Goal: Check status: Check status

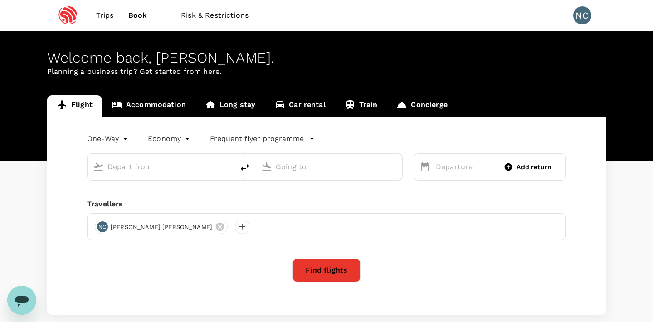
click at [112, 13] on span "Trips" at bounding box center [105, 15] width 18 height 11
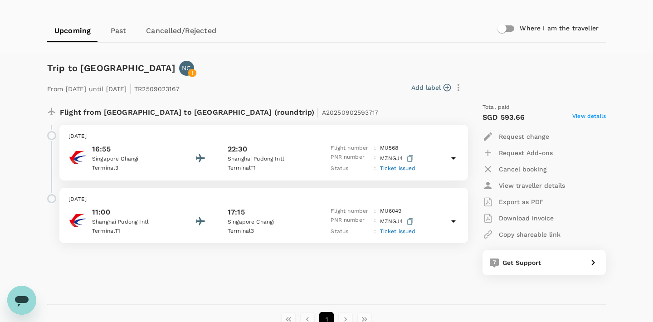
scroll to position [80, 0]
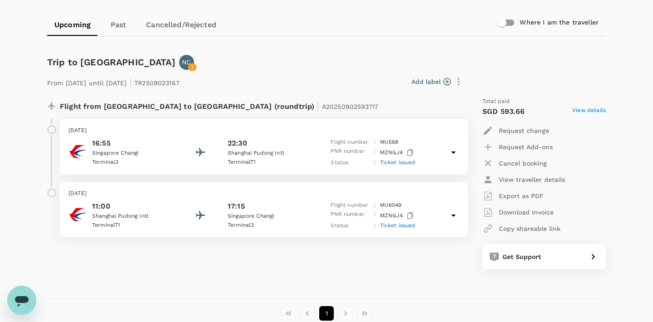
click at [448, 149] on icon at bounding box center [453, 152] width 11 height 11
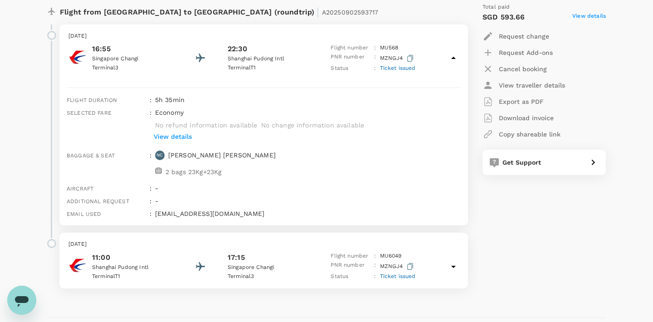
scroll to position [174, 0]
drag, startPoint x: 400, startPoint y: 45, endPoint x: 375, endPoint y: 45, distance: 24.9
click at [375, 45] on div "Flight number : MU 568" at bounding box center [373, 48] width 85 height 9
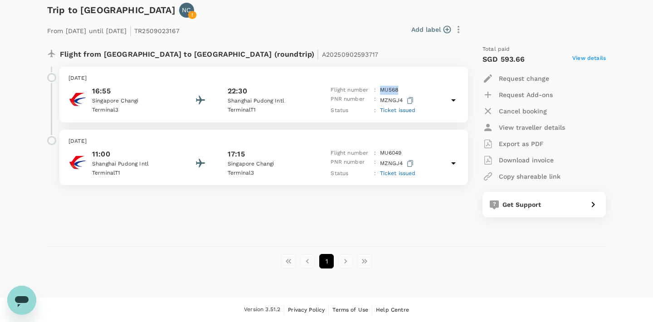
scroll to position [132, 0]
copy div "MU 568"
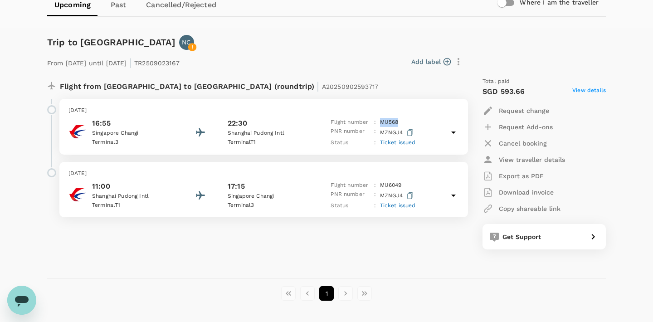
scroll to position [87, 0]
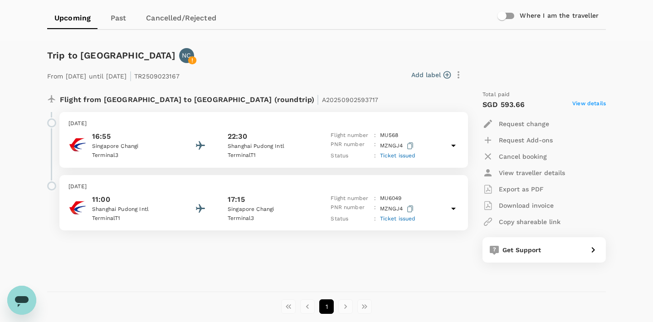
click at [439, 132] on div "16:55 [GEOGRAPHIC_DATA] 3 22:30 [GEOGRAPHIC_DATA] T1 Flight number : MU 568 PNR…" at bounding box center [263, 145] width 390 height 29
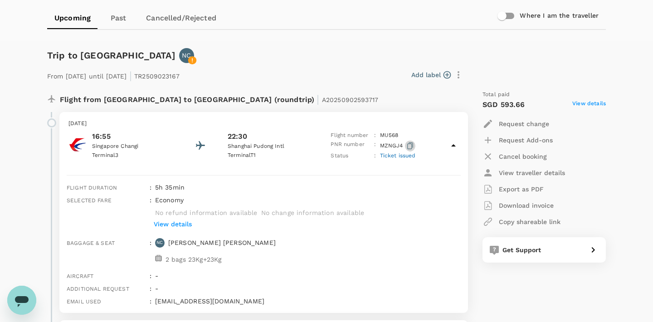
click at [409, 145] on icon "button" at bounding box center [410, 145] width 6 height 7
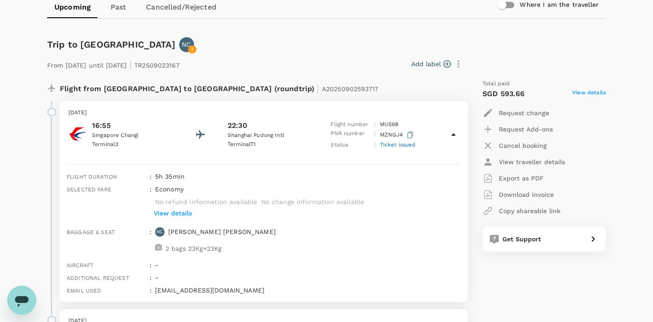
scroll to position [89, 0]
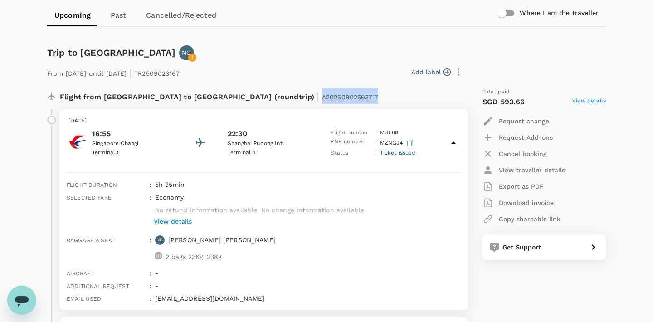
drag, startPoint x: 279, startPoint y: 94, endPoint x: 220, endPoint y: 94, distance: 59.4
click at [220, 94] on div "Flight from [GEOGRAPHIC_DATA] to [GEOGRAPHIC_DATA] (roundtrip) | A20250902593717" at bounding box center [234, 96] width 348 height 16
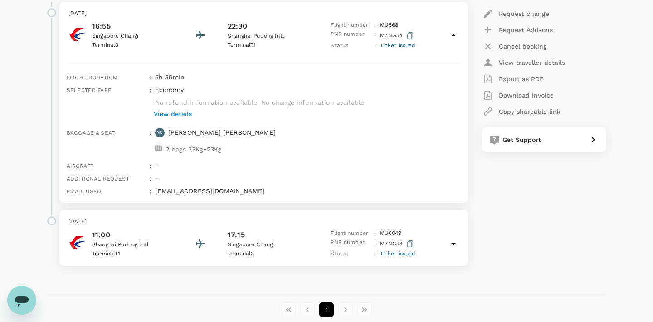
scroll to position [197, 0]
click at [302, 223] on p "[DATE]" at bounding box center [263, 221] width 390 height 9
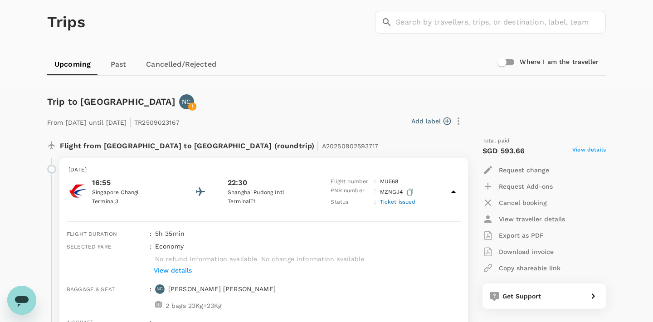
scroll to position [39, 0]
drag, startPoint x: 218, startPoint y: 122, endPoint x: 168, endPoint y: 123, distance: 49.4
click at [168, 123] on div "From [DATE] until [DATE] | TR2509023167 Add label" at bounding box center [255, 120] width 423 height 20
drag, startPoint x: 283, startPoint y: 150, endPoint x: 275, endPoint y: 150, distance: 8.6
click at [275, 150] on div "Flight from [GEOGRAPHIC_DATA] to [GEOGRAPHIC_DATA] (roundtrip) | A20250902593717" at bounding box center [234, 145] width 348 height 16
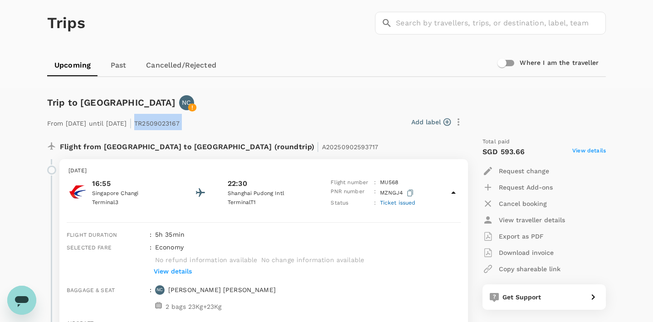
drag, startPoint x: 222, startPoint y: 127, endPoint x: 169, endPoint y: 127, distance: 52.6
click at [169, 127] on div "From [DATE] until [DATE] | TR2509023167 Add label" at bounding box center [255, 120] width 423 height 20
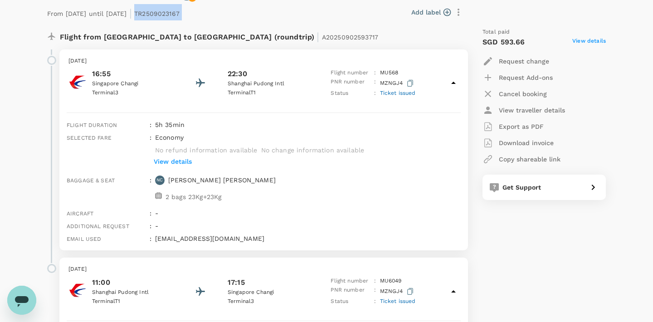
scroll to position [150, 0]
click at [176, 162] on p "View details" at bounding box center [173, 160] width 38 height 9
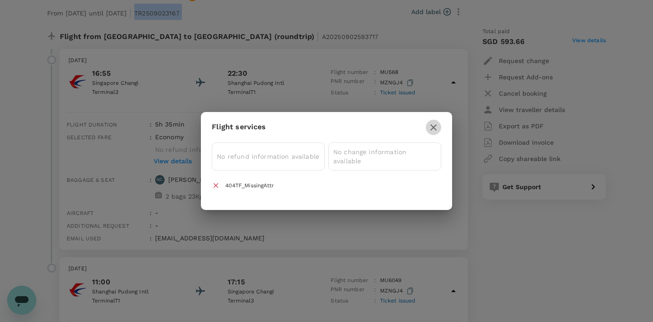
click at [435, 126] on icon "button" at bounding box center [433, 127] width 11 height 11
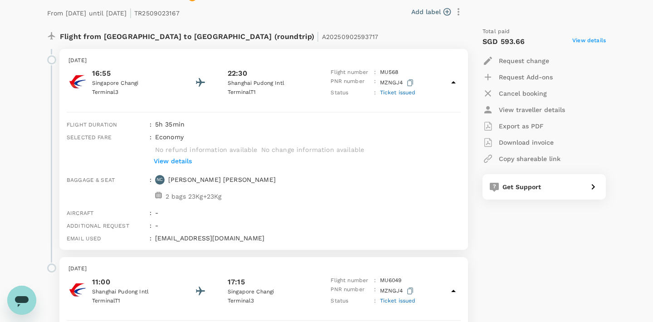
click at [396, 93] on span "Ticket issued" at bounding box center [398, 92] width 36 height 6
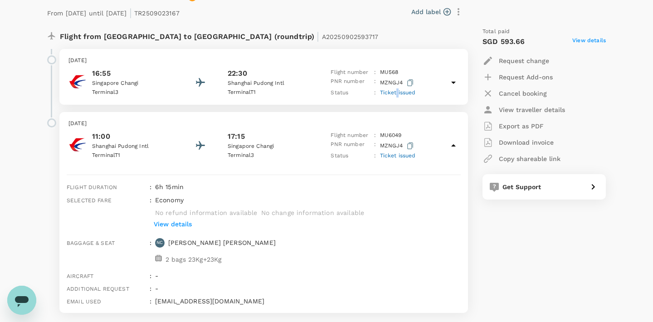
click at [396, 93] on span "Ticket issued" at bounding box center [398, 92] width 36 height 6
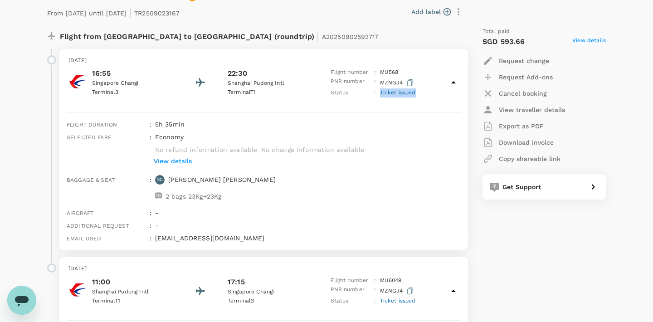
click at [396, 93] on span "Ticket issued" at bounding box center [398, 92] width 36 height 6
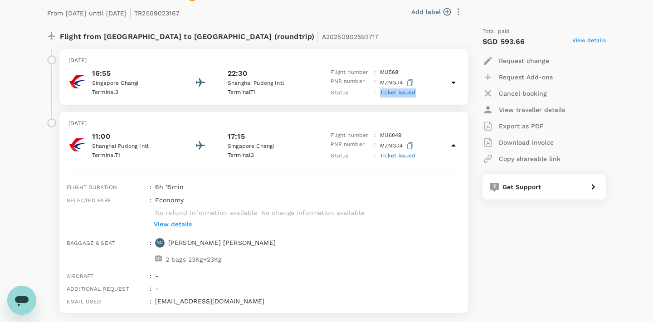
click at [396, 93] on span "Ticket issued" at bounding box center [398, 92] width 36 height 6
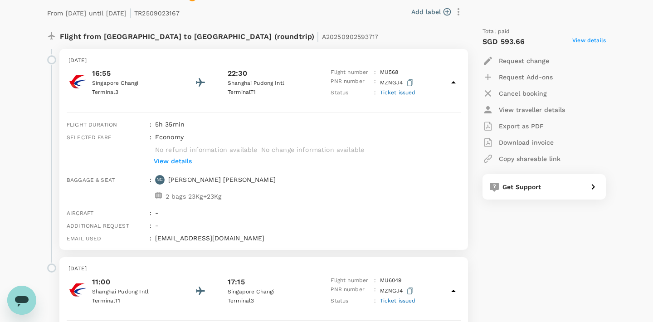
click at [429, 65] on div "[DATE] 16:55 [GEOGRAPHIC_DATA] [GEOGRAPHIC_DATA] 3 22:30 [GEOGRAPHIC_DATA] T1 F…" at bounding box center [263, 77] width 409 height 56
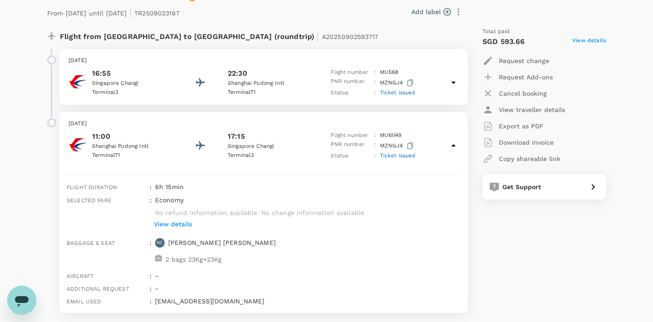
click at [394, 68] on p "MU 568" at bounding box center [389, 72] width 19 height 9
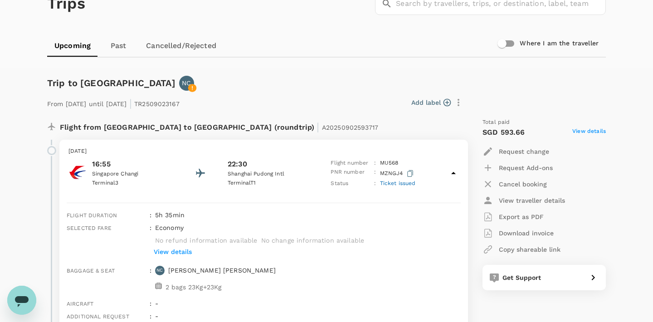
scroll to position [44, 0]
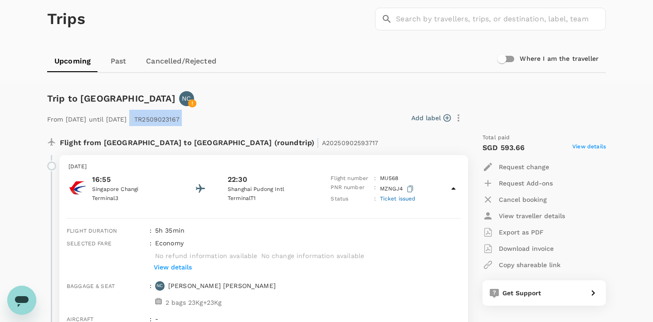
drag, startPoint x: 217, startPoint y: 119, endPoint x: 165, endPoint y: 118, distance: 52.6
click at [165, 118] on div "From [DATE] until [DATE] | TR2509023167 Add label" at bounding box center [255, 116] width 423 height 20
click at [172, 120] on p "From [DATE] until [DATE] | TR2509023167" at bounding box center [113, 118] width 132 height 16
drag, startPoint x: 170, startPoint y: 120, endPoint x: 215, endPoint y: 118, distance: 44.9
click at [215, 118] on div "From [DATE] until [DATE] | TR2509023167 Add label" at bounding box center [255, 116] width 423 height 20
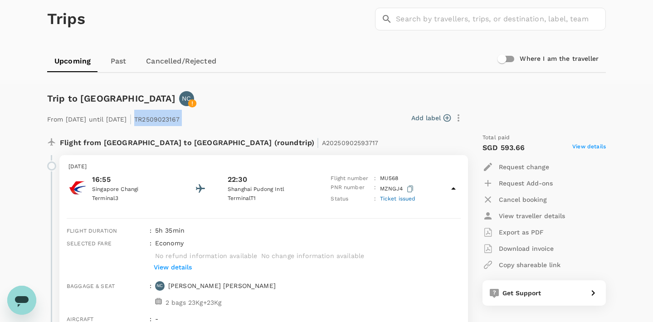
copy div "TR2509023167 Add label"
drag, startPoint x: 283, startPoint y: 143, endPoint x: 220, endPoint y: 142, distance: 62.6
click at [220, 142] on div "Flight from [GEOGRAPHIC_DATA] to [GEOGRAPHIC_DATA] (roundtrip) | A20250902593717" at bounding box center [234, 141] width 348 height 16
copy span "A20250902593717"
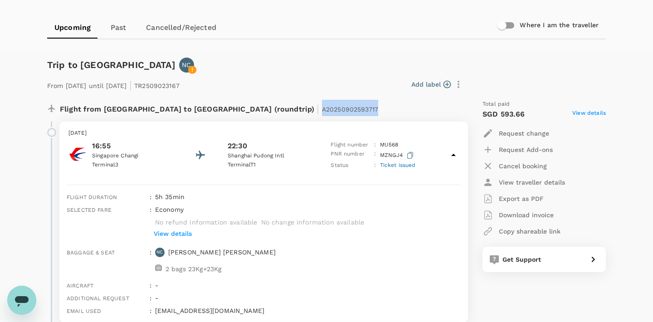
scroll to position [0, 0]
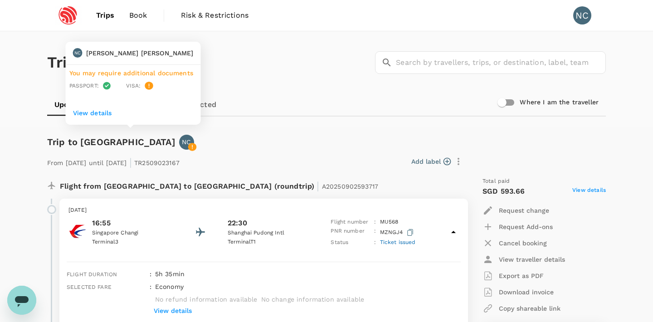
click at [188, 147] on icon at bounding box center [192, 147] width 8 height 8
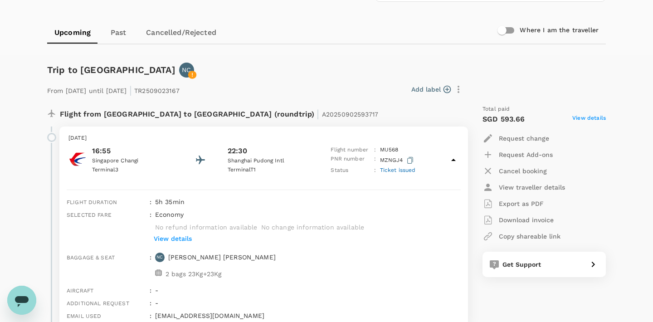
scroll to position [91, 0]
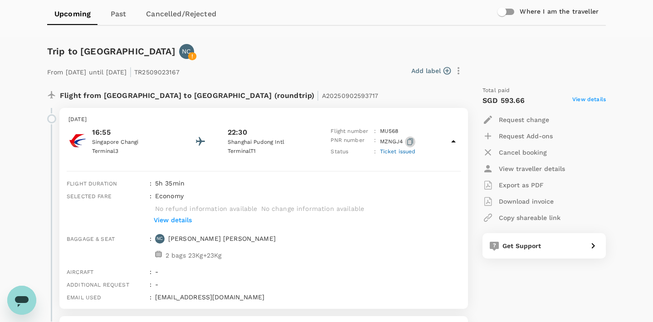
click at [411, 142] on icon "button" at bounding box center [410, 141] width 6 height 7
drag, startPoint x: 405, startPoint y: 127, endPoint x: 380, endPoint y: 131, distance: 24.7
click at [380, 131] on div "Flight number : MU 568" at bounding box center [373, 131] width 85 height 9
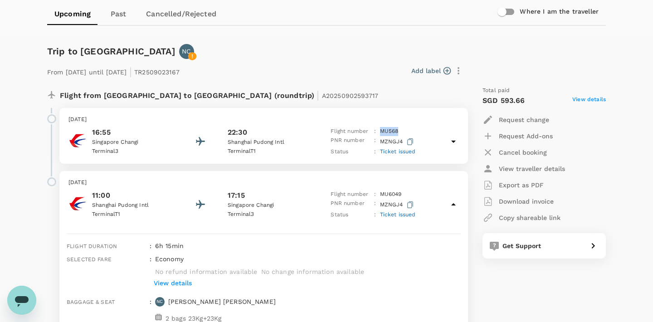
copy p "MU 568"
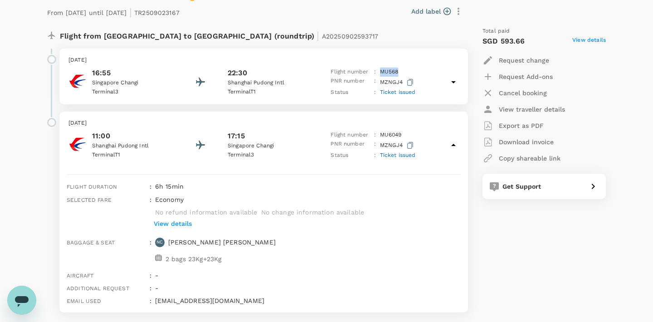
scroll to position [245, 0]
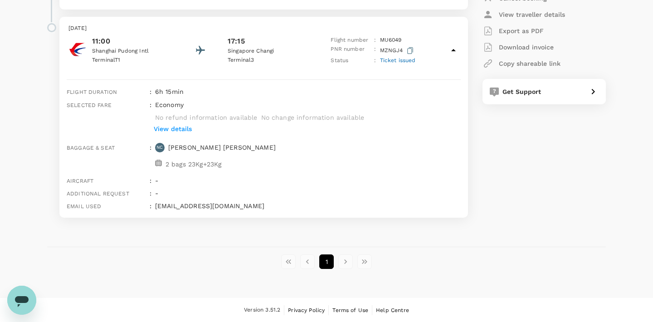
drag, startPoint x: 275, startPoint y: 207, endPoint x: 156, endPoint y: 207, distance: 118.8
click at [156, 207] on p "[EMAIL_ADDRESS][DOMAIN_NAME]" at bounding box center [308, 205] width 306 height 9
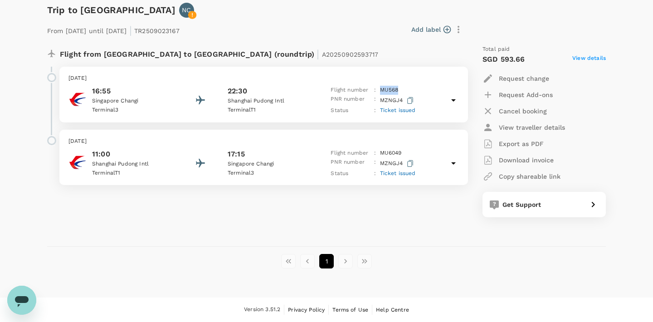
scroll to position [132, 0]
copy p "[EMAIL_ADDRESS][DOMAIN_NAME]"
click at [284, 131] on div "[DATE] 11:00 [GEOGRAPHIC_DATA] T1 17:15 [GEOGRAPHIC_DATA] [GEOGRAPHIC_DATA] 3 F…" at bounding box center [263, 158] width 409 height 56
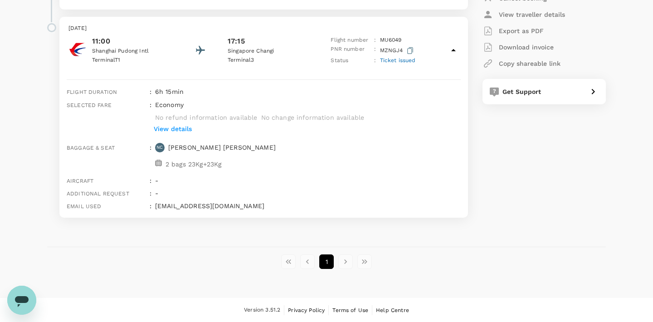
click at [288, 127] on div "View details" at bounding box center [305, 129] width 309 height 14
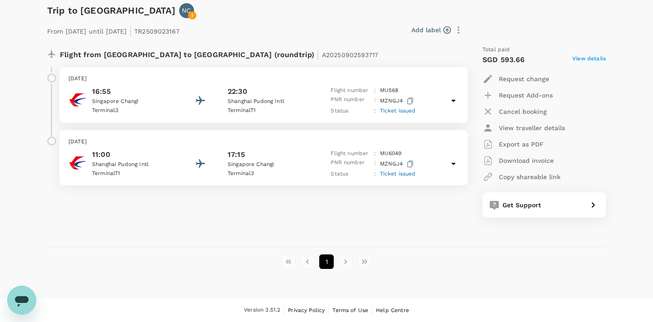
click at [274, 98] on p "Shanghai Pudong Intl" at bounding box center [269, 101] width 82 height 9
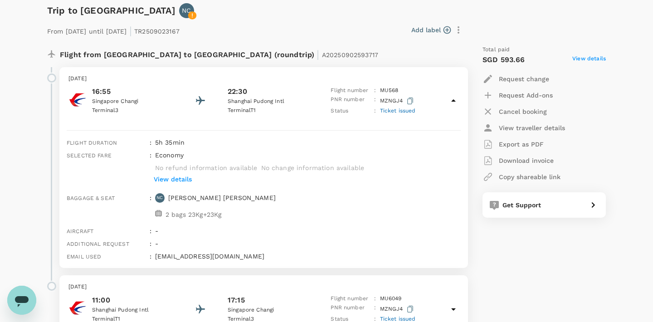
scroll to position [245, 0]
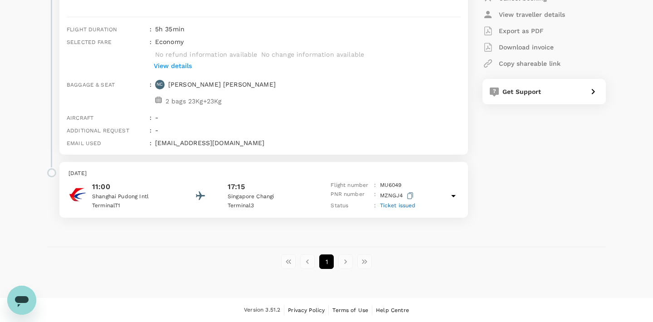
drag, startPoint x: 270, startPoint y: 142, endPoint x: 155, endPoint y: 141, distance: 114.7
click at [155, 141] on p "[EMAIL_ADDRESS][DOMAIN_NAME]" at bounding box center [308, 142] width 306 height 9
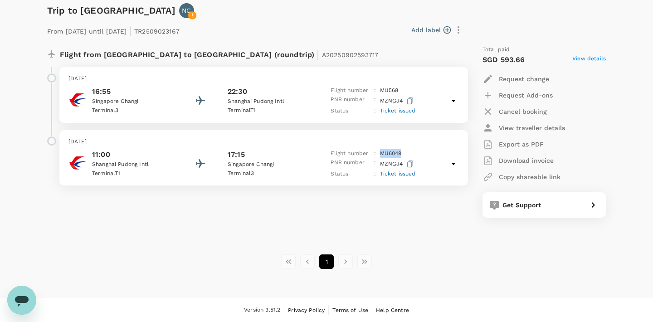
drag, startPoint x: 409, startPoint y: 153, endPoint x: 380, endPoint y: 153, distance: 29.0
click at [380, 153] on div "Flight number : MU 6049" at bounding box center [373, 153] width 85 height 9
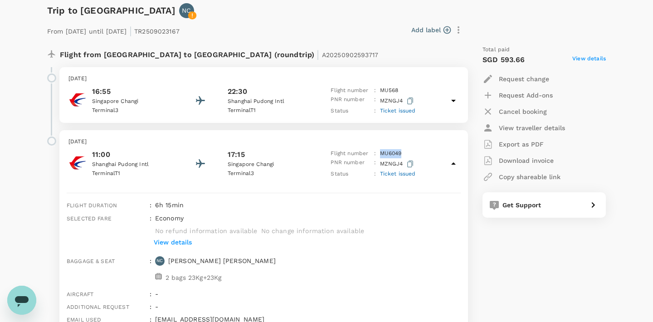
scroll to position [245, 0]
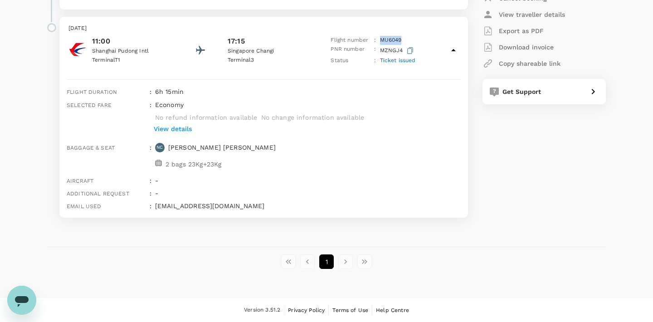
copy p "MU 6049"
click at [408, 52] on icon "button" at bounding box center [410, 50] width 6 height 7
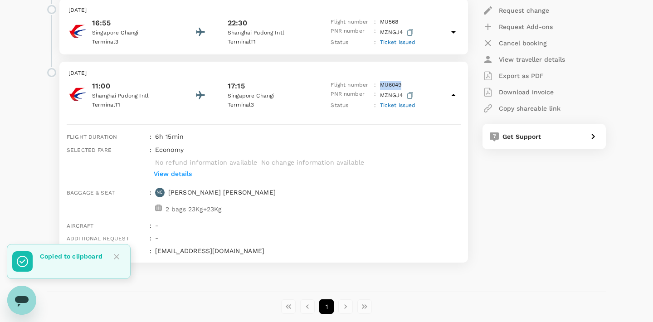
scroll to position [200, 0]
